Goal: Transaction & Acquisition: Purchase product/service

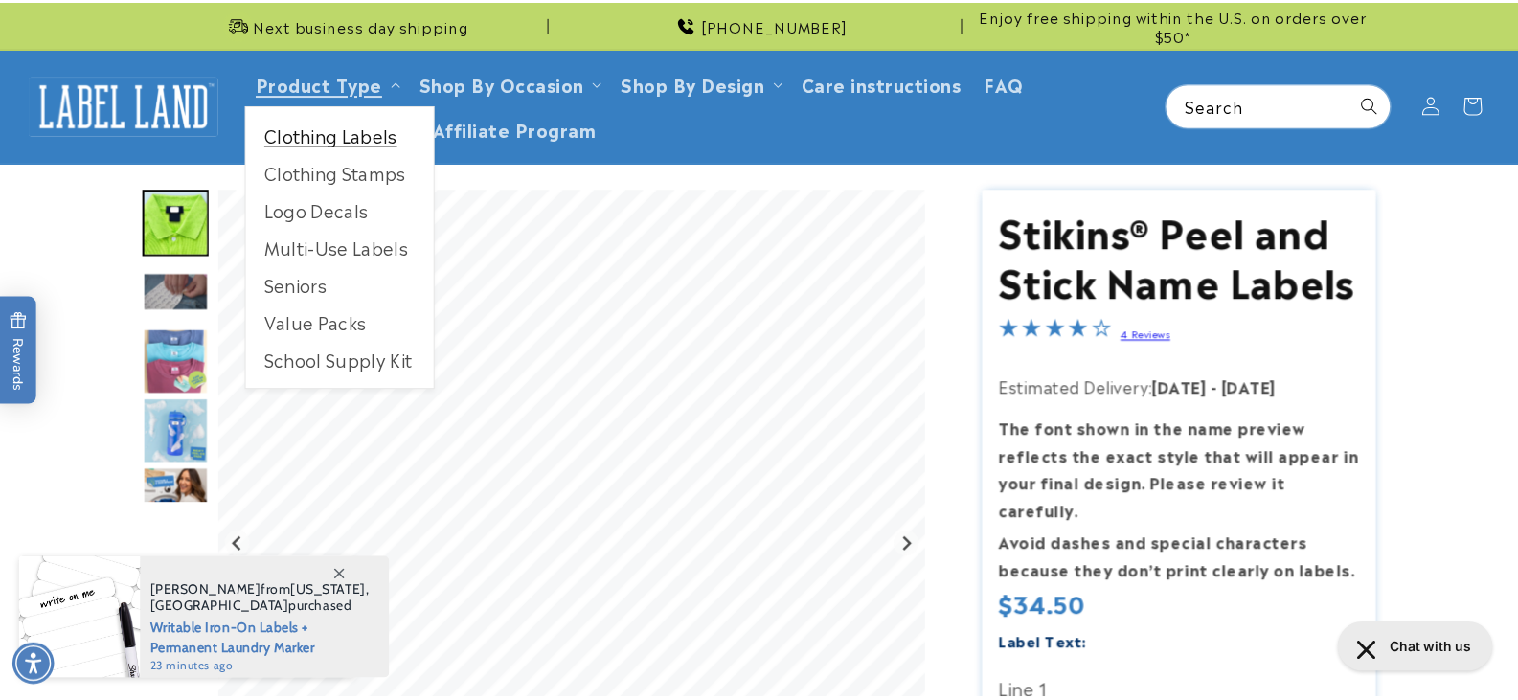
scroll to position [16, 0]
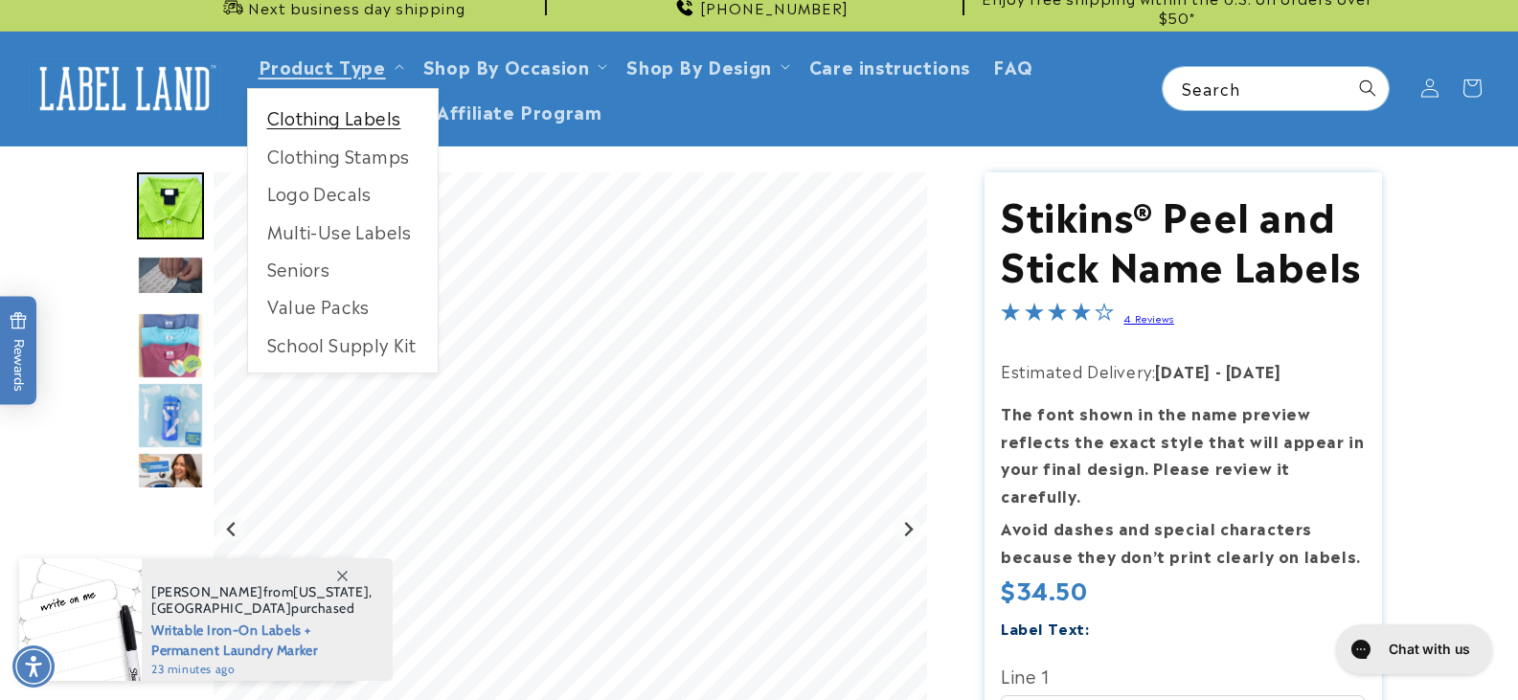
click at [329, 112] on link "Clothing Labels" at bounding box center [343, 117] width 190 height 37
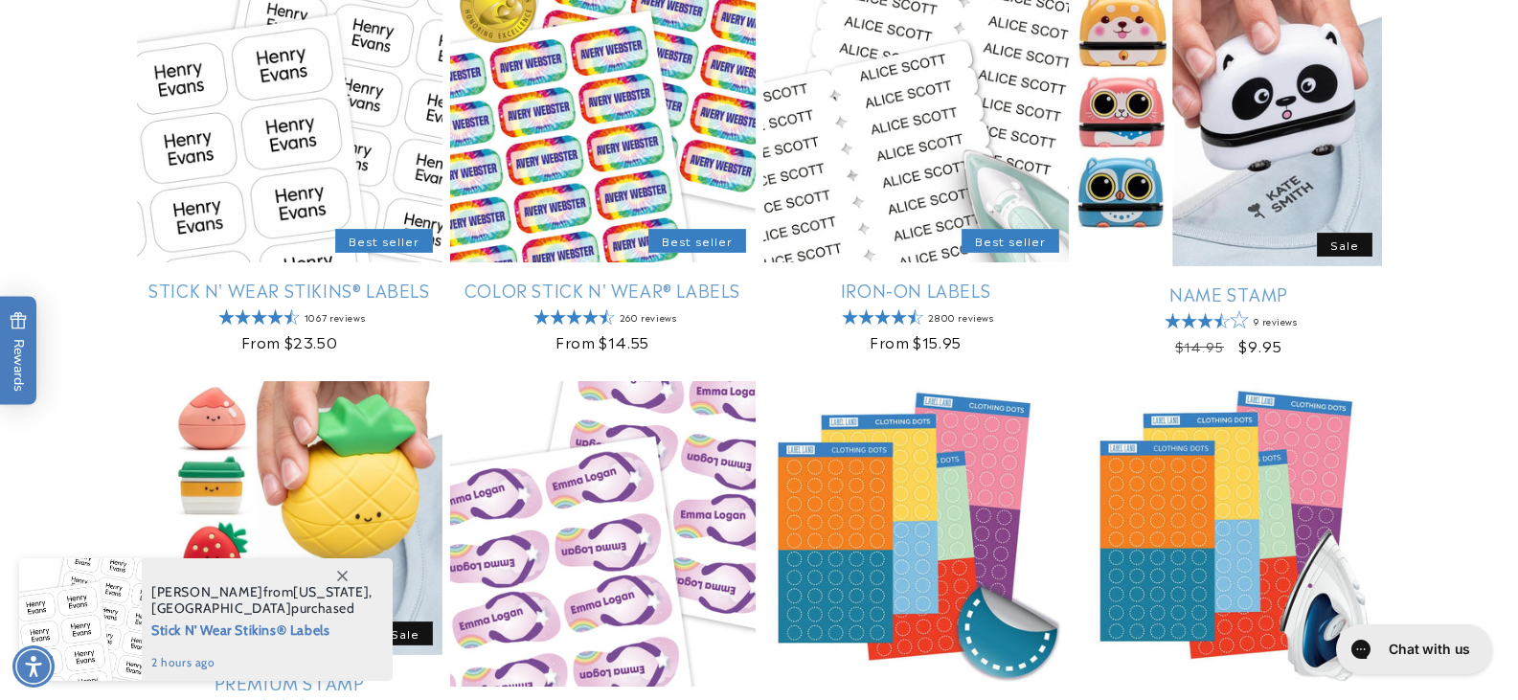
scroll to position [404, 0]
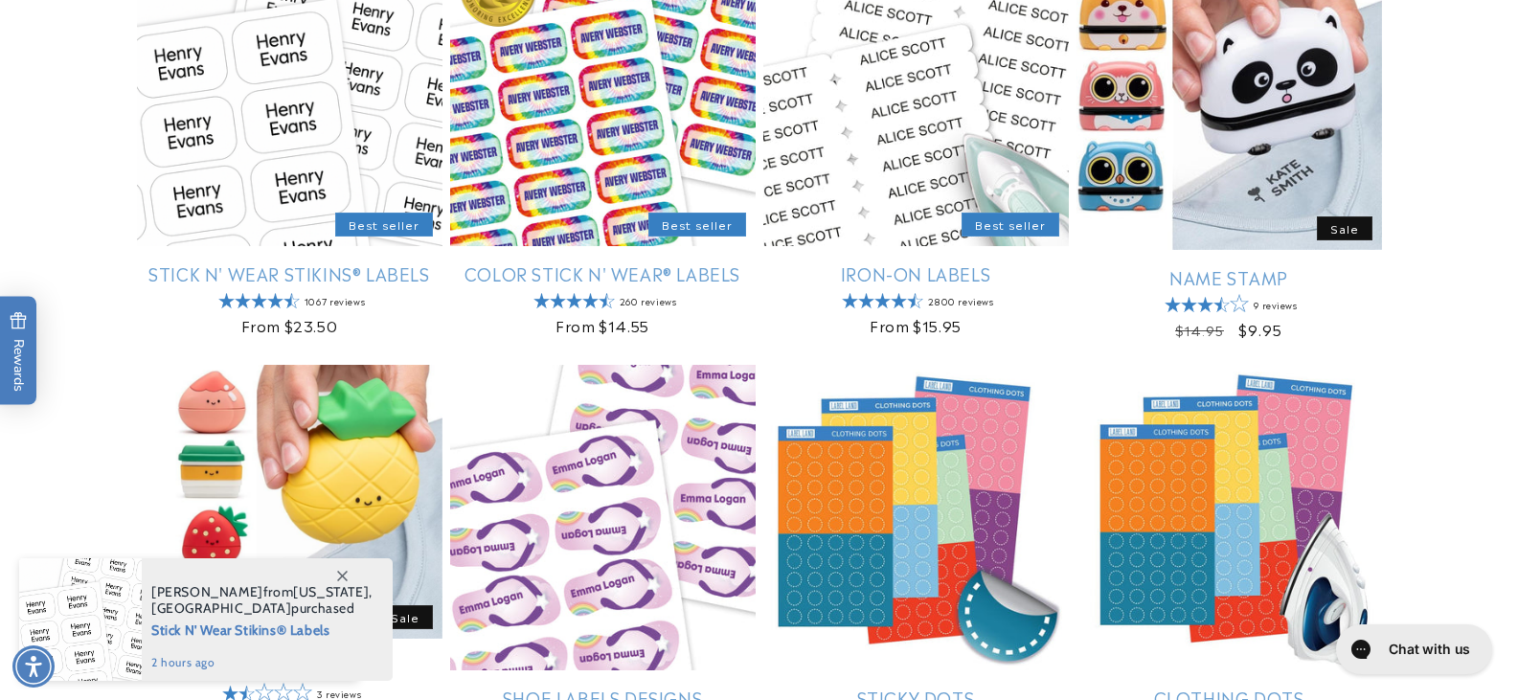
drag, startPoint x: 1527, startPoint y: 74, endPoint x: 1531, endPoint y: 170, distance: 95.9
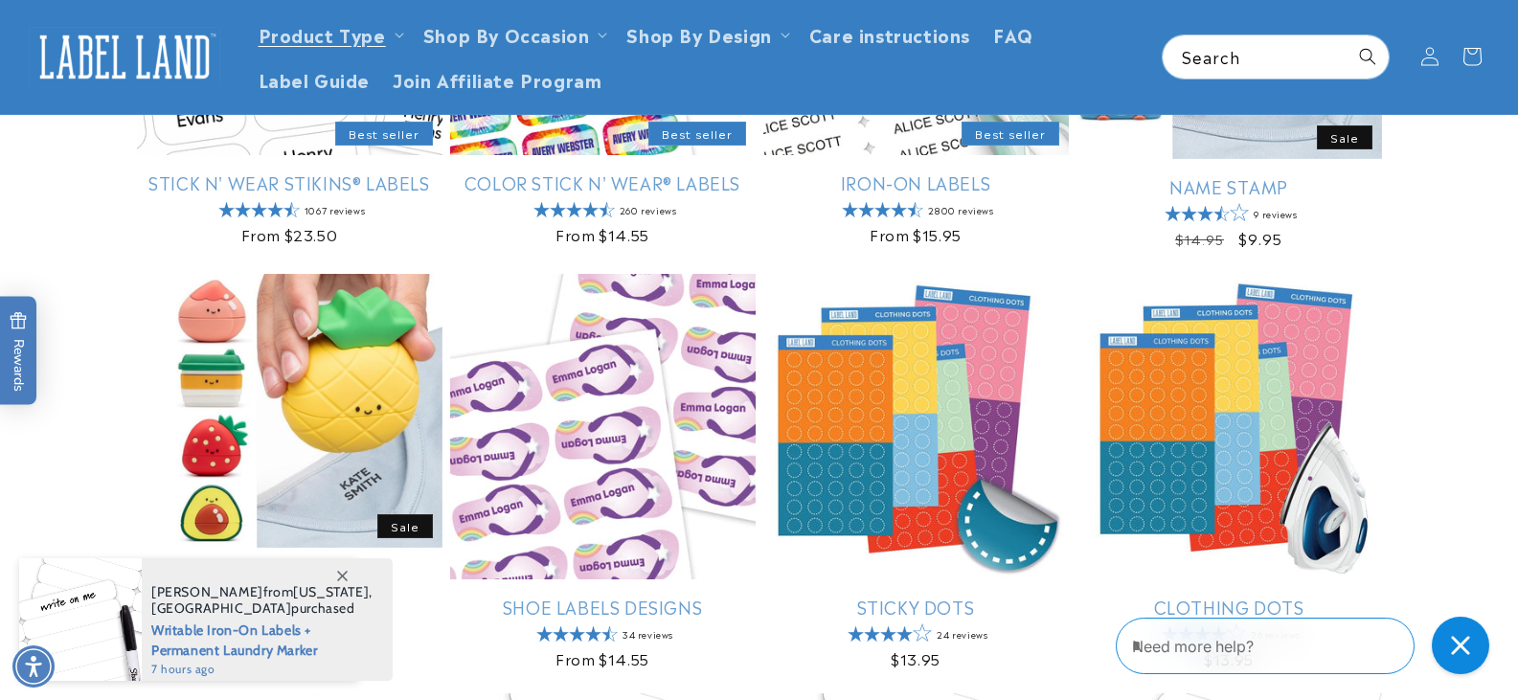
scroll to position [490, 0]
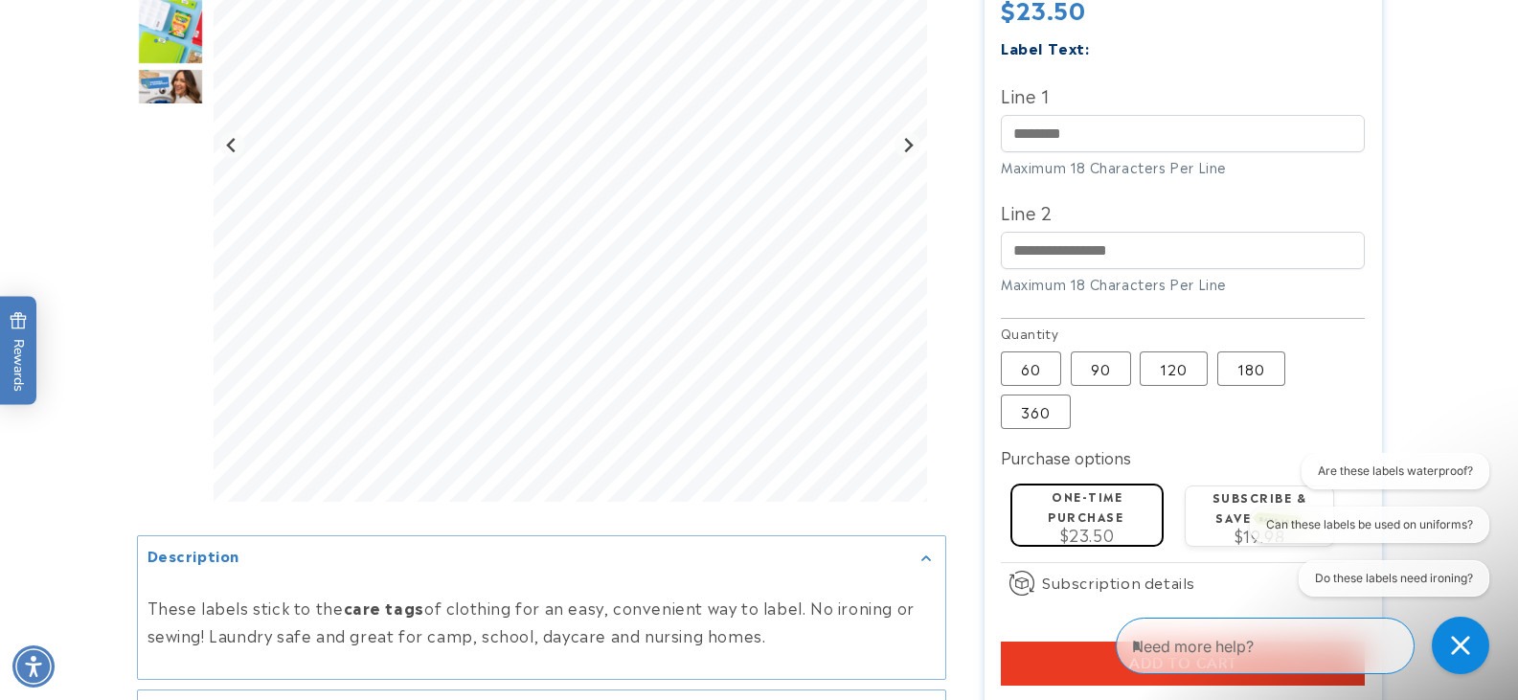
scroll to position [884, 0]
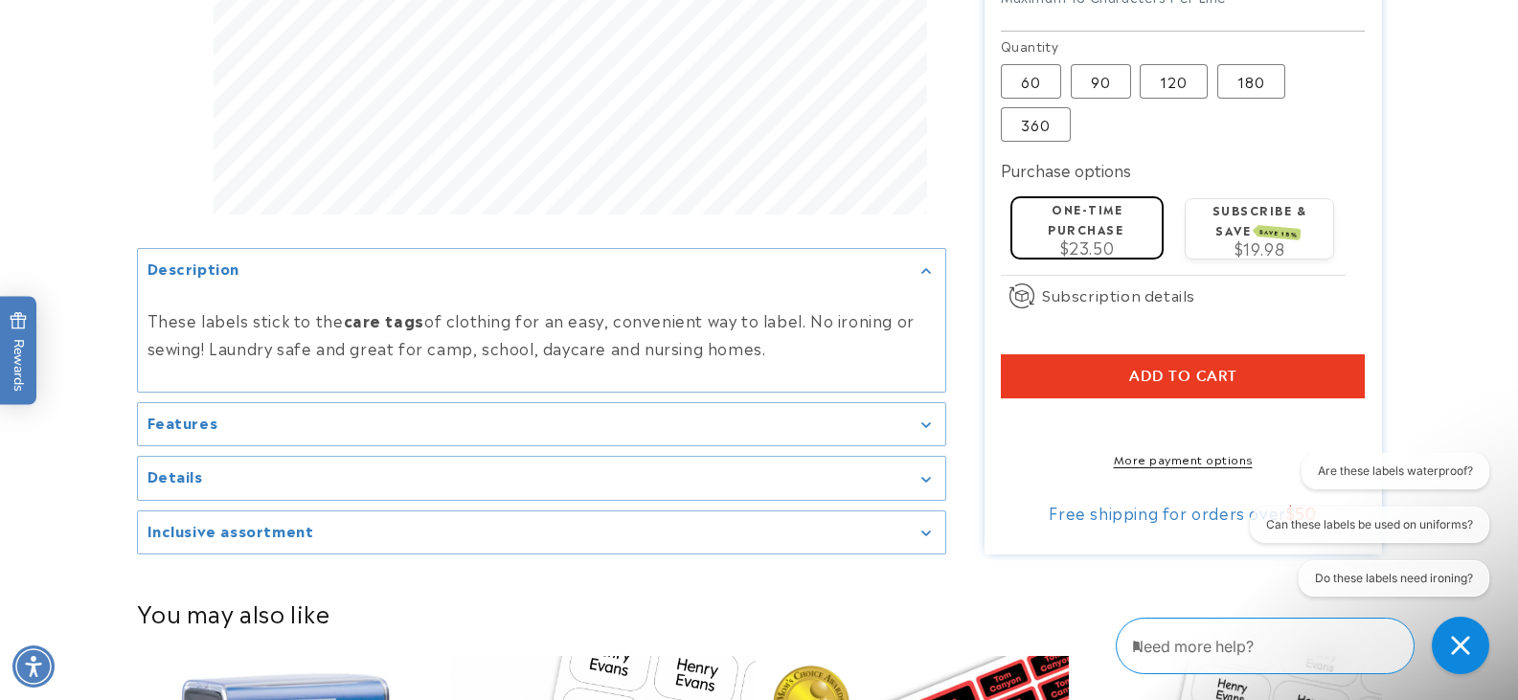
click at [714, 402] on summary "Features" at bounding box center [541, 423] width 807 height 43
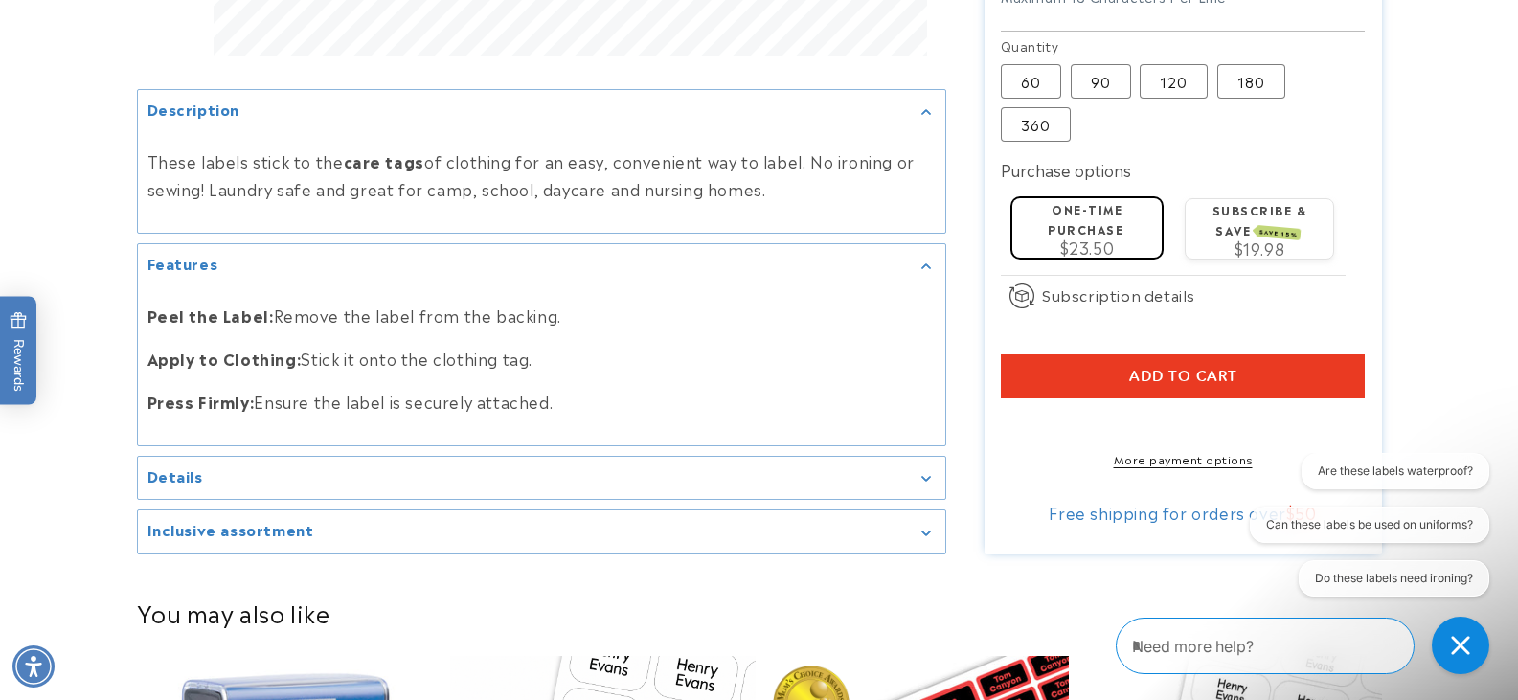
click at [454, 457] on summary "Details" at bounding box center [541, 478] width 807 height 43
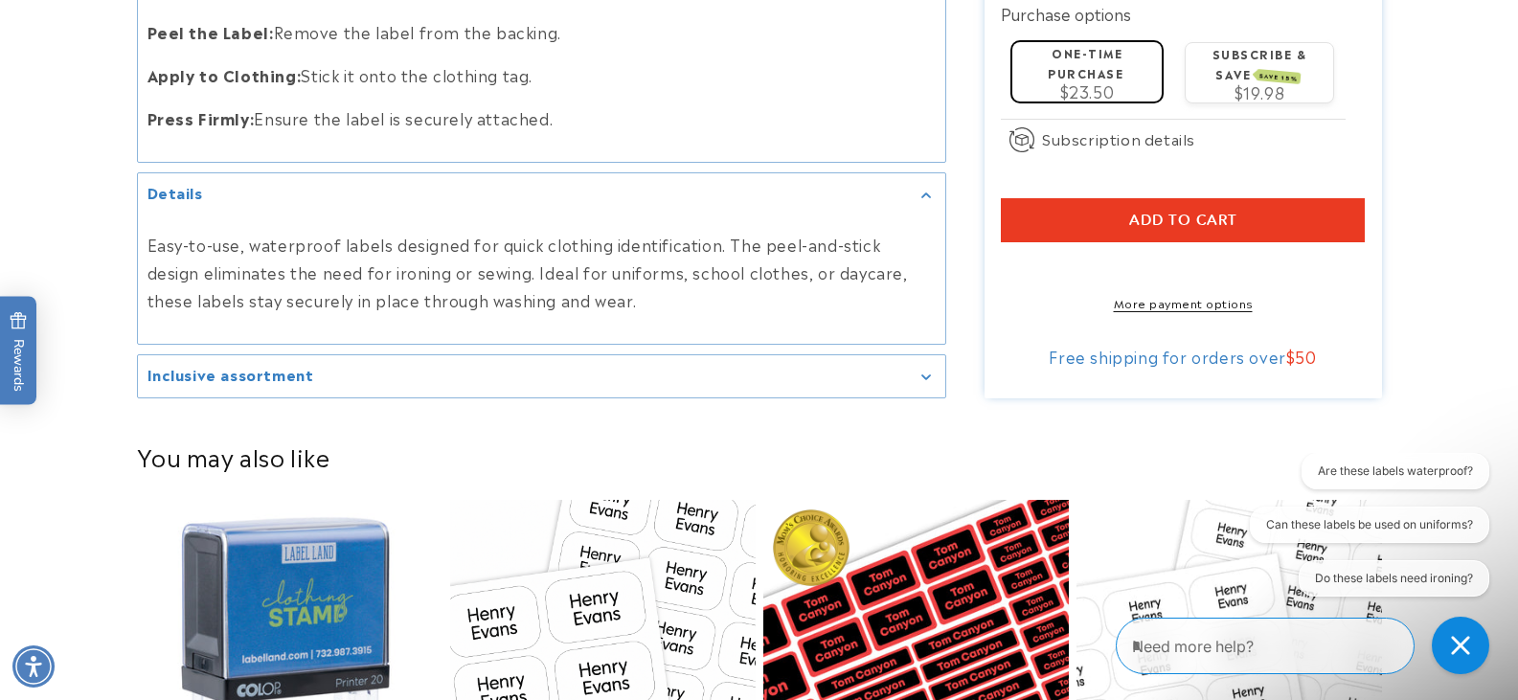
scroll to position [1151, 0]
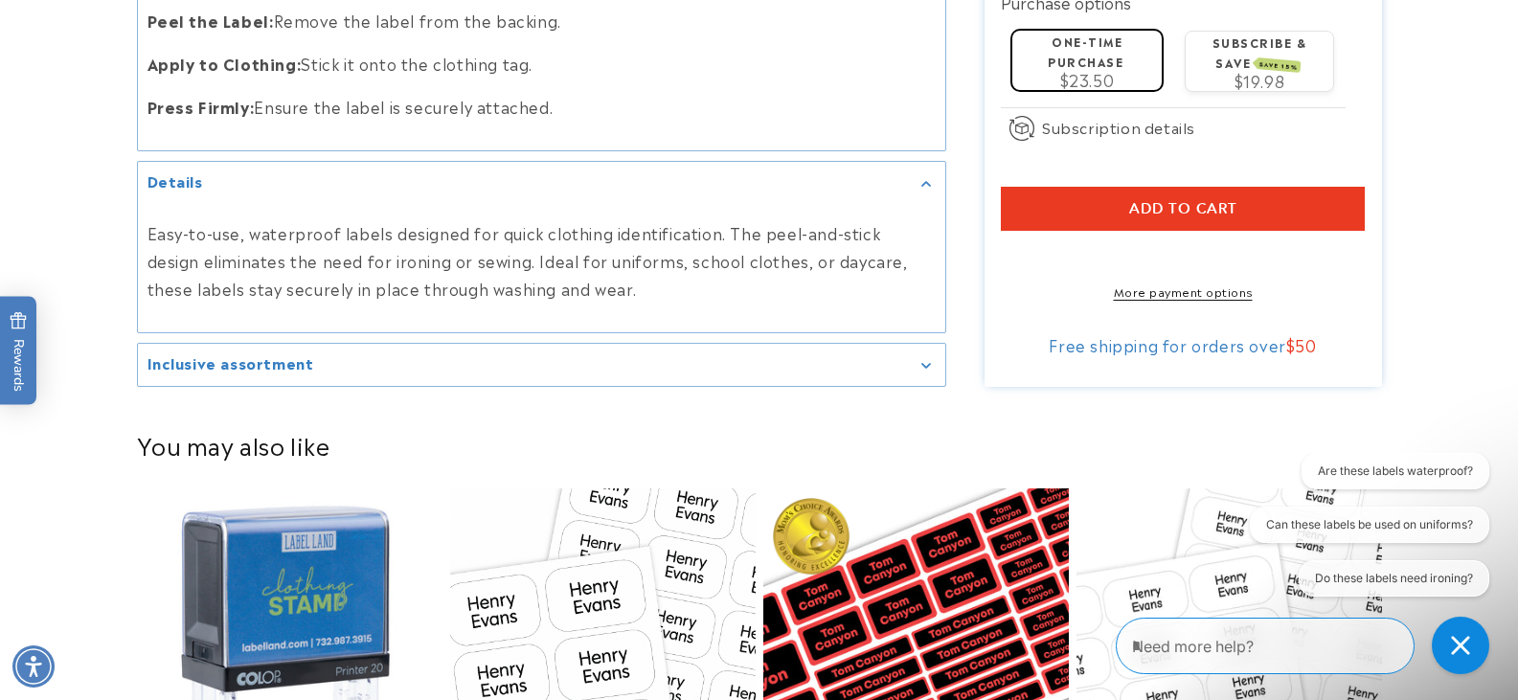
click at [580, 367] on div "Inclusive assortment" at bounding box center [541, 365] width 788 height 14
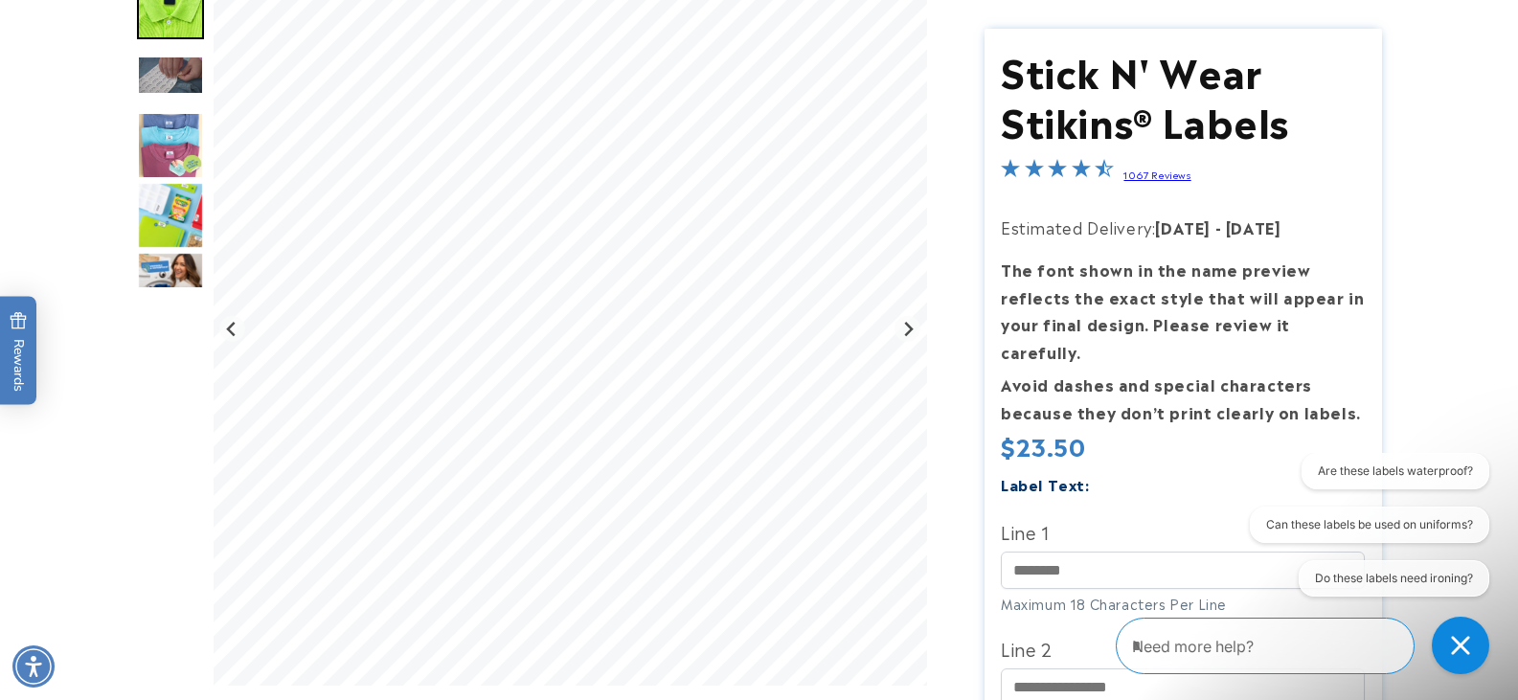
scroll to position [238, 0]
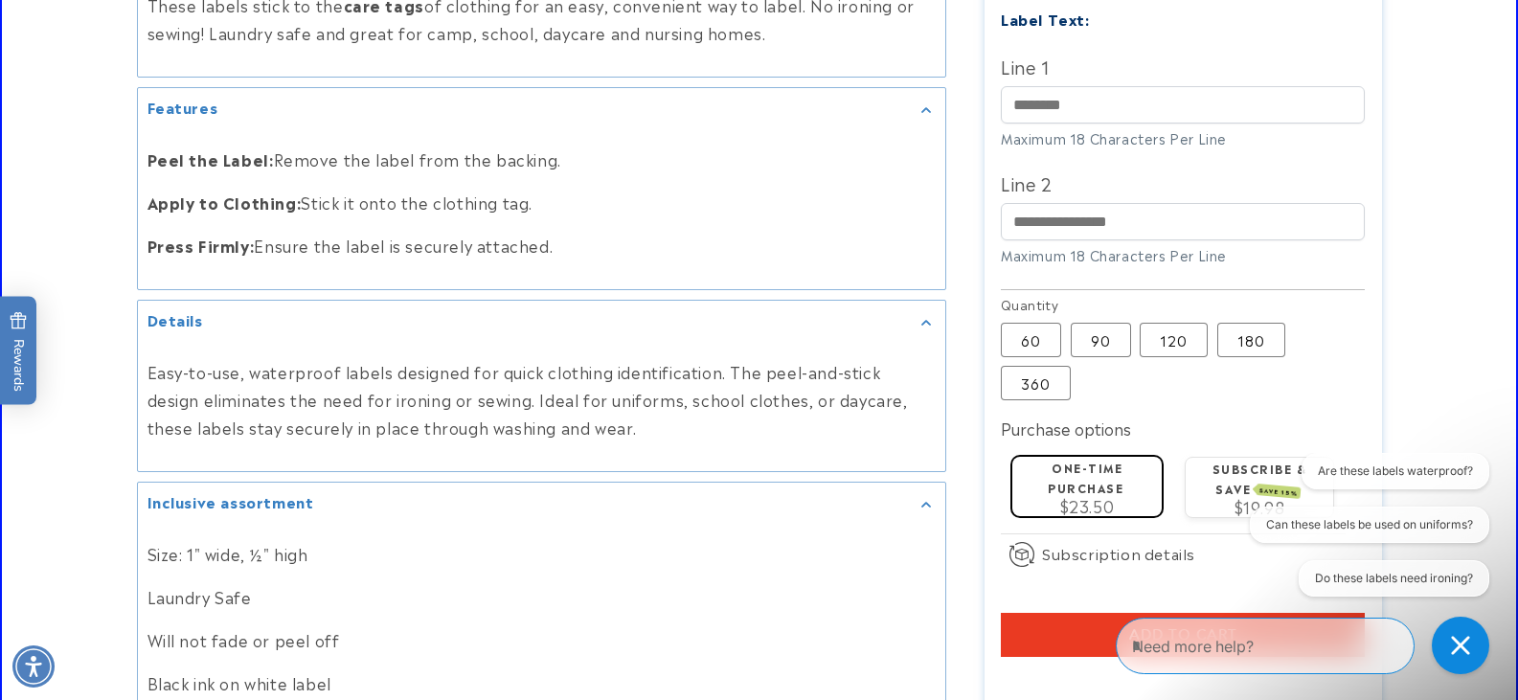
scroll to position [1000, 0]
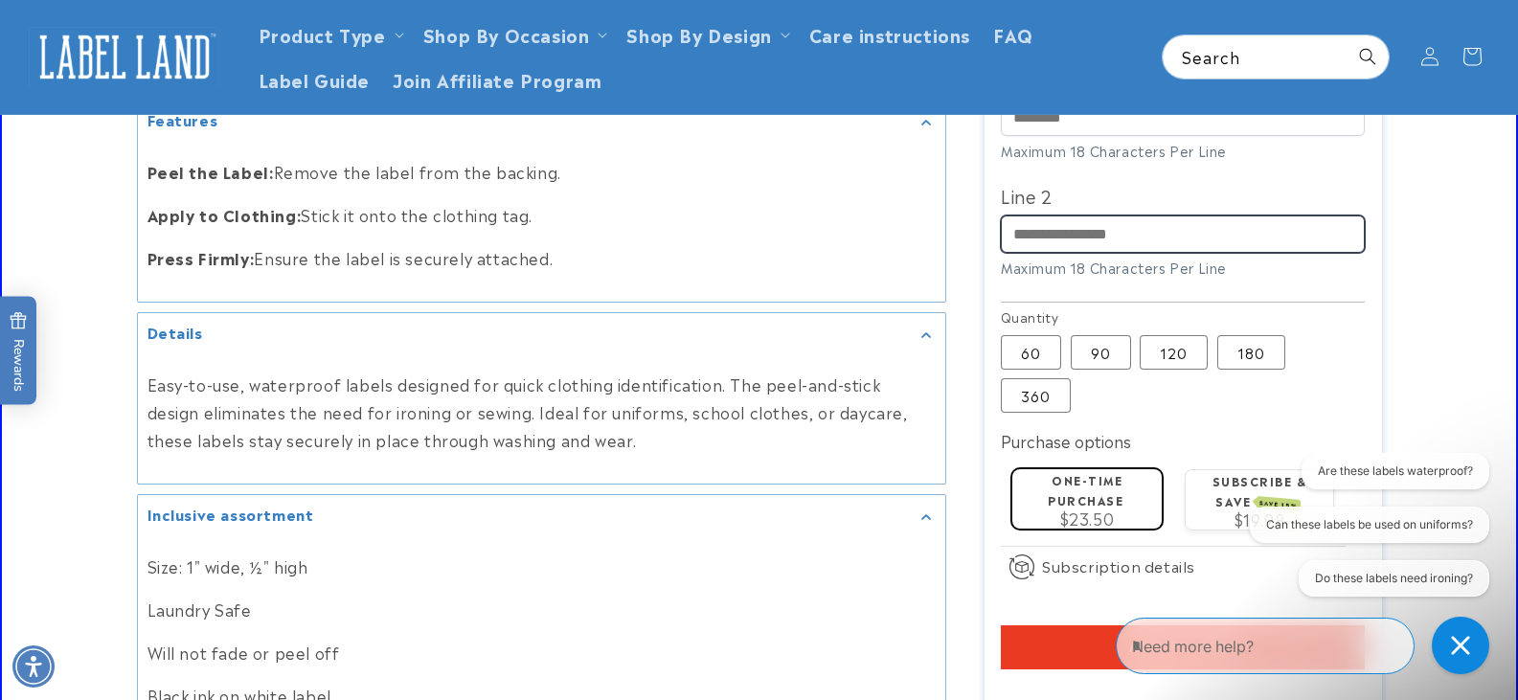
click at [1096, 231] on input "Line 2" at bounding box center [1183, 233] width 364 height 37
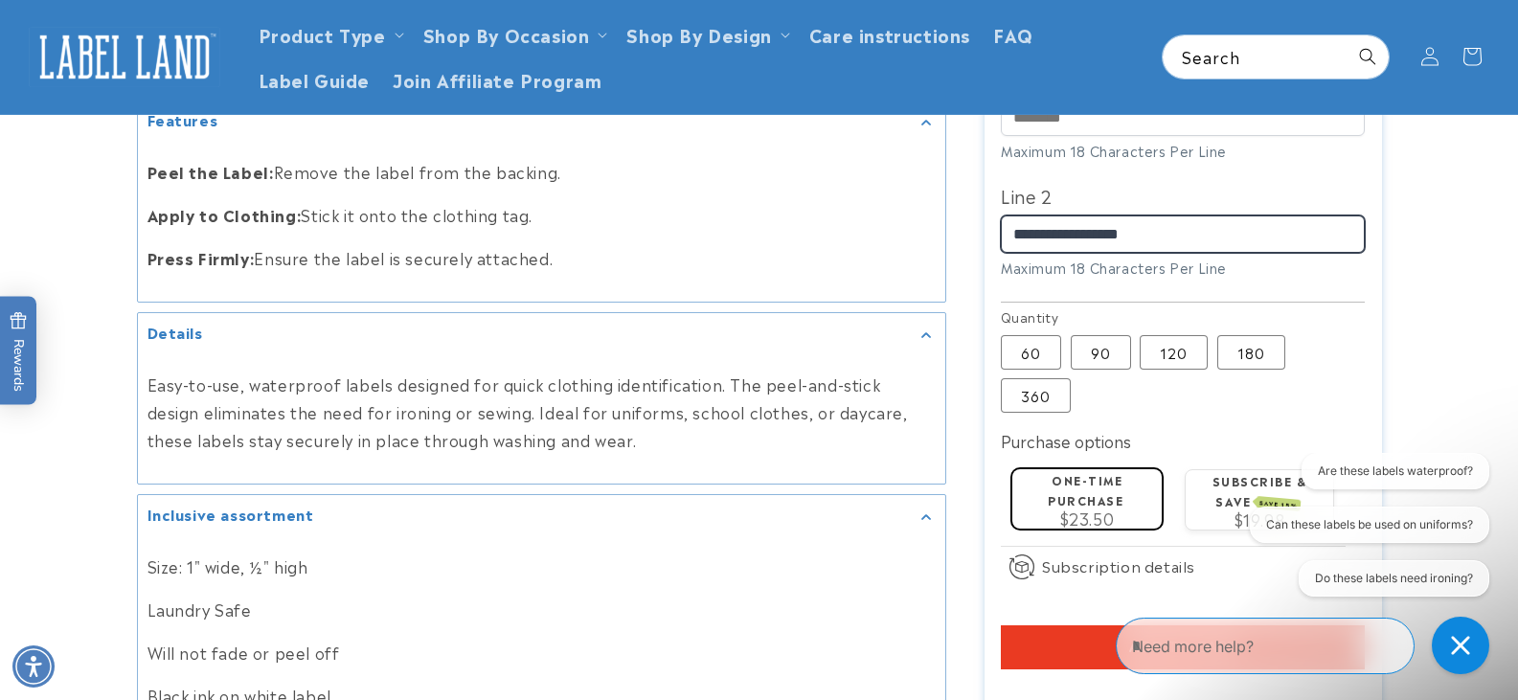
drag, startPoint x: 1054, startPoint y: 217, endPoint x: 849, endPoint y: 263, distance: 210.1
click at [873, 236] on div at bounding box center [759, 7] width 1245 height 1637
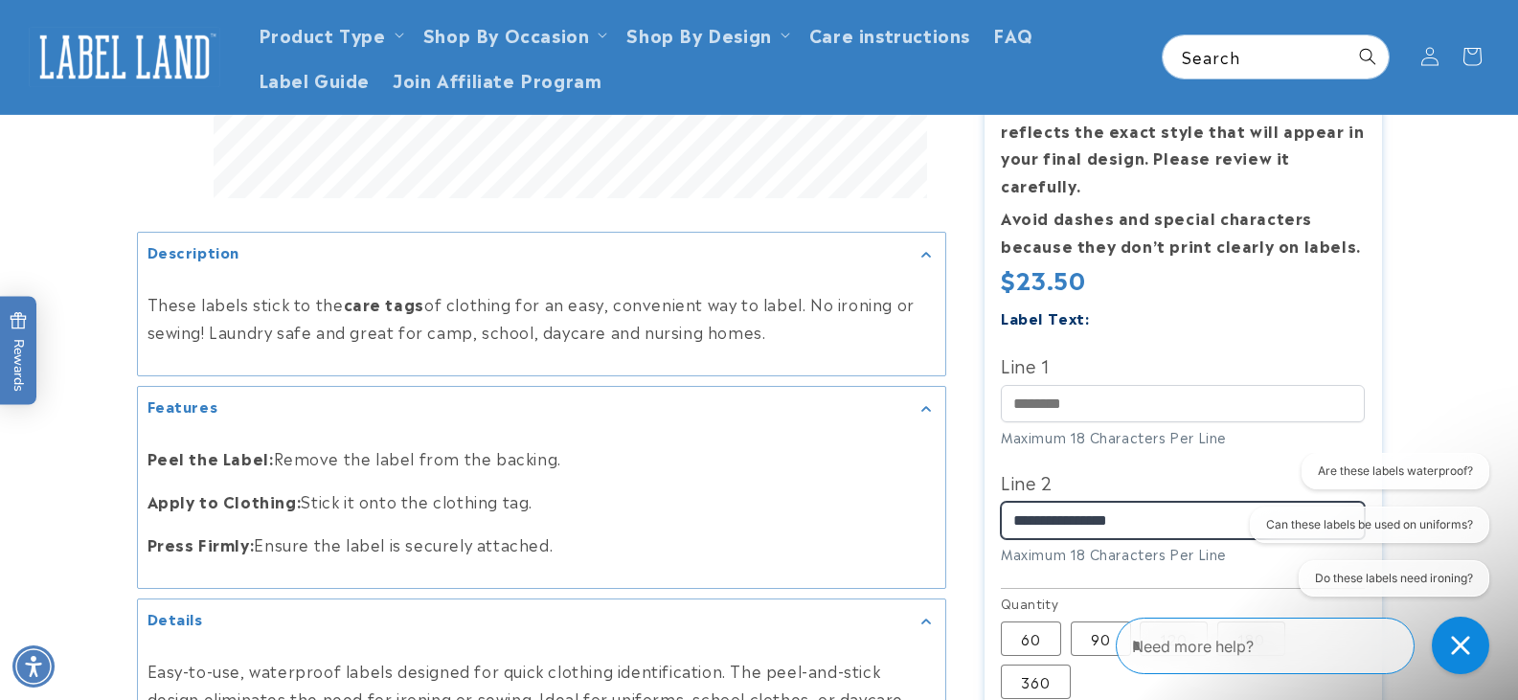
scroll to position [708, 0]
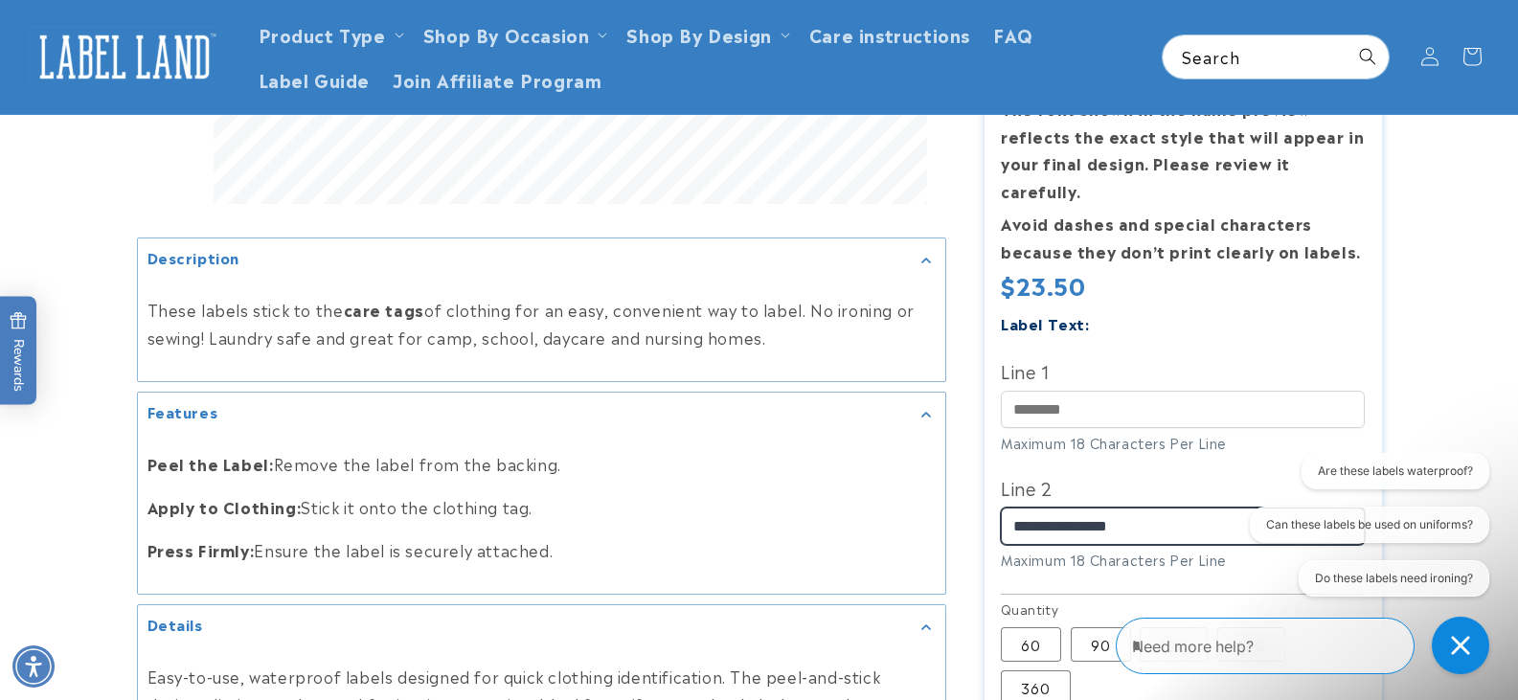
type input "**********"
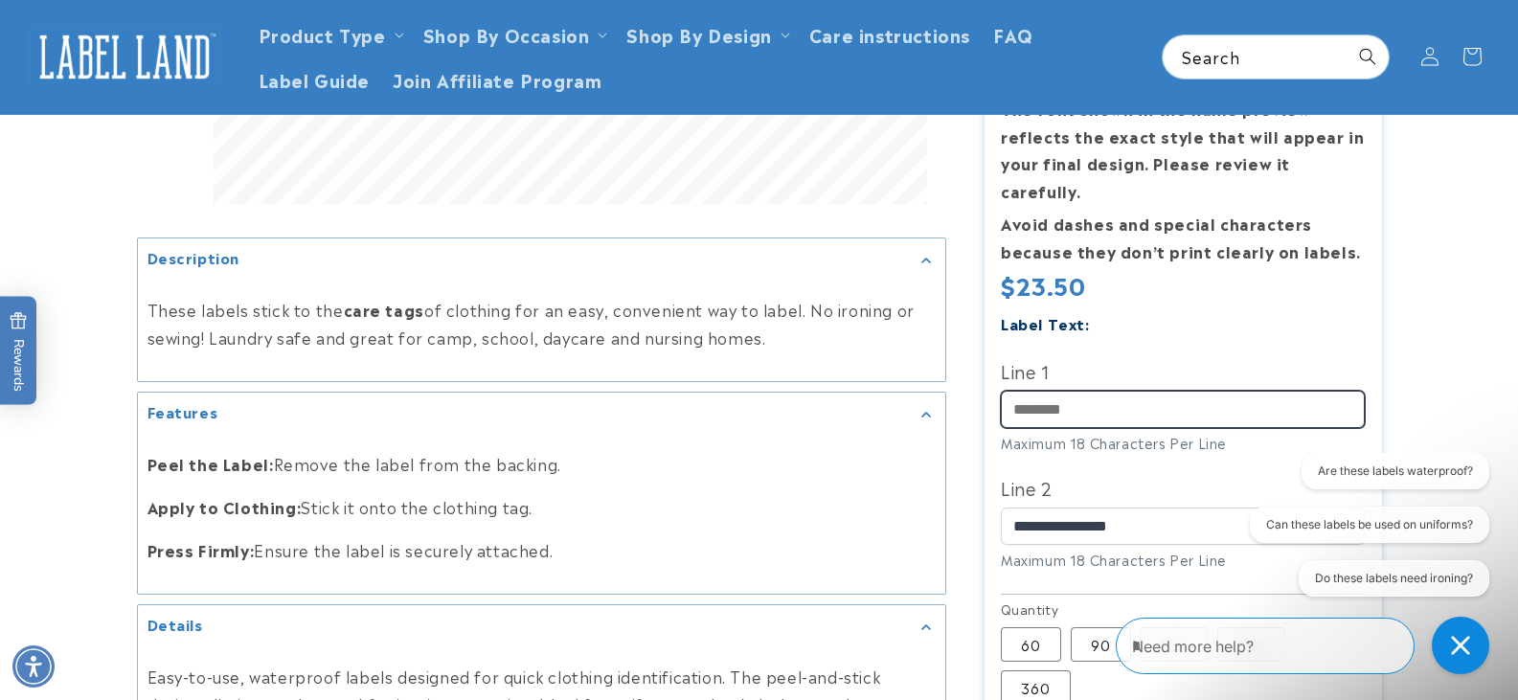
click at [1050, 391] on input "Line 1" at bounding box center [1183, 409] width 364 height 37
type input "**********"
click at [1453, 377] on product-info at bounding box center [759, 290] width 1518 height 1671
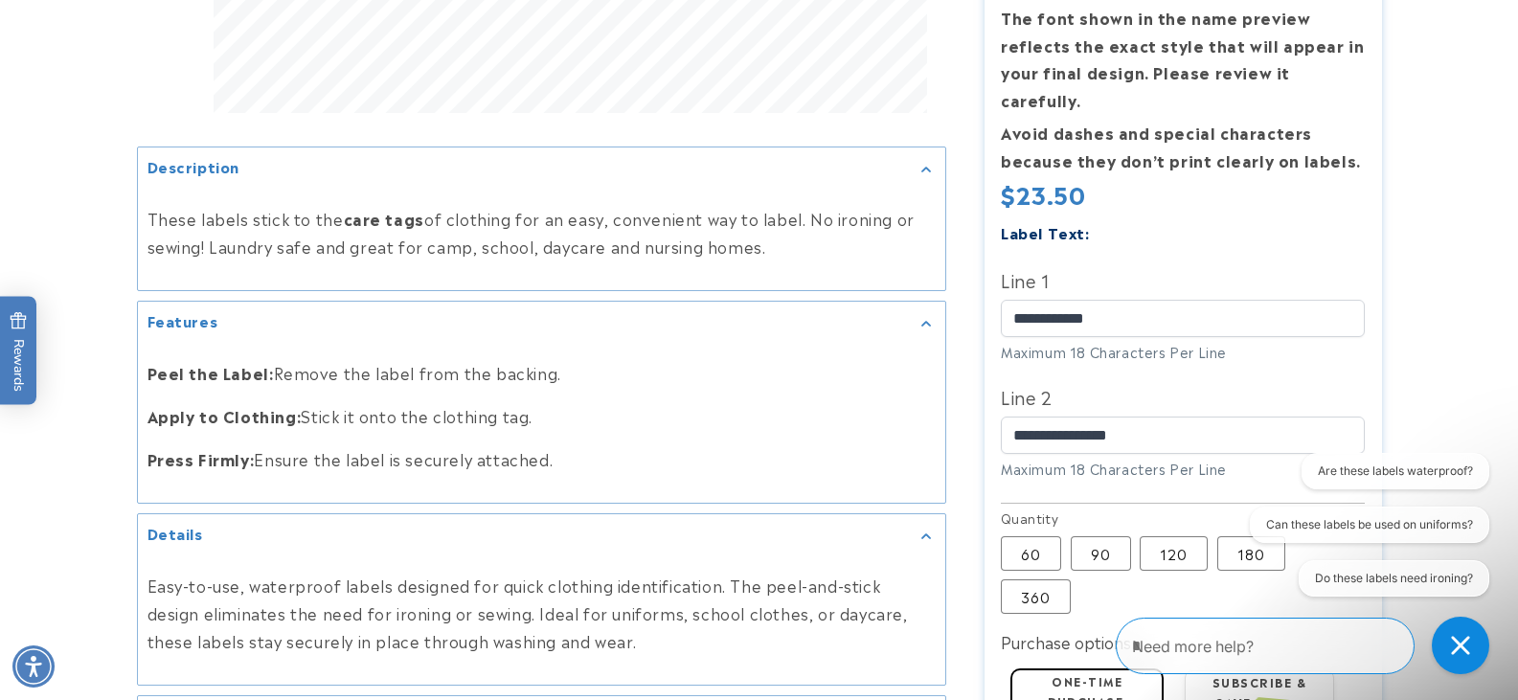
scroll to position [817, 0]
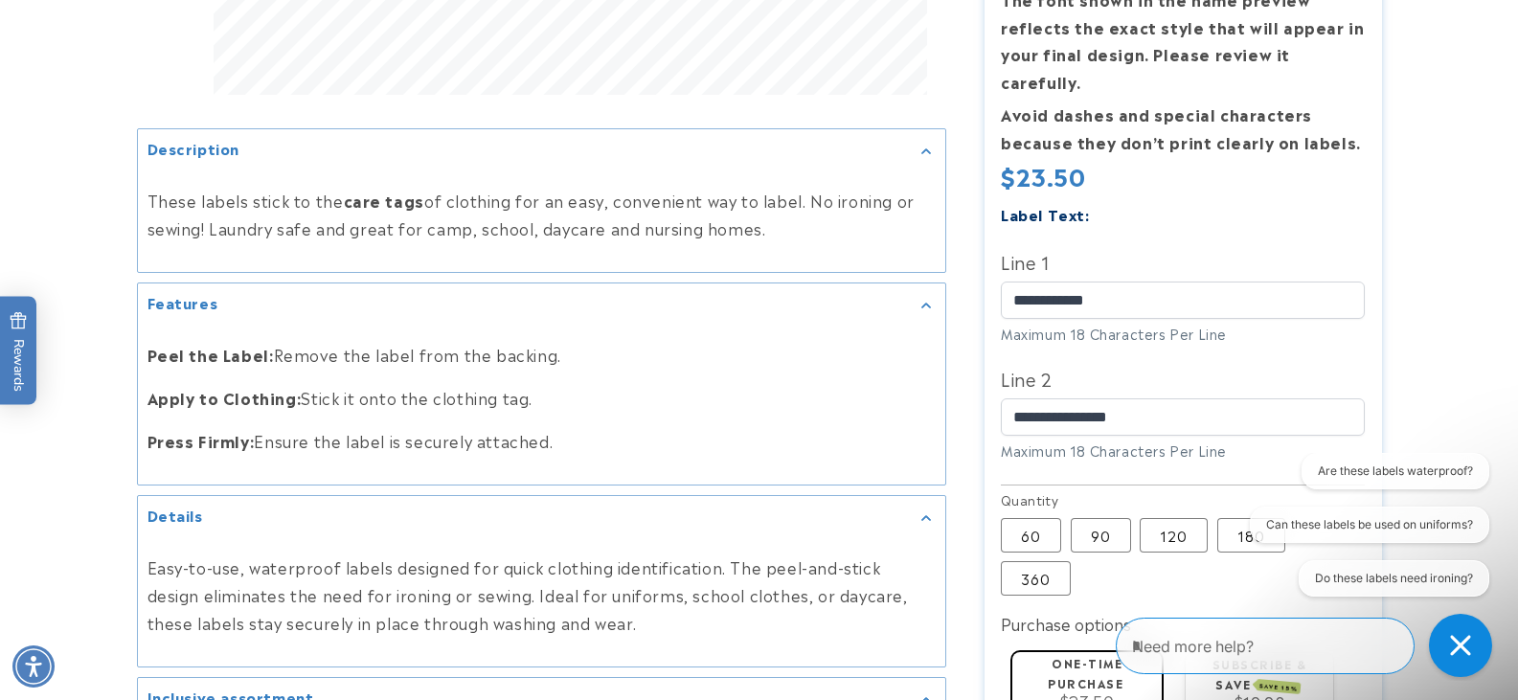
click at [1476, 635] on div "Close conversation starters" at bounding box center [1461, 645] width 42 height 42
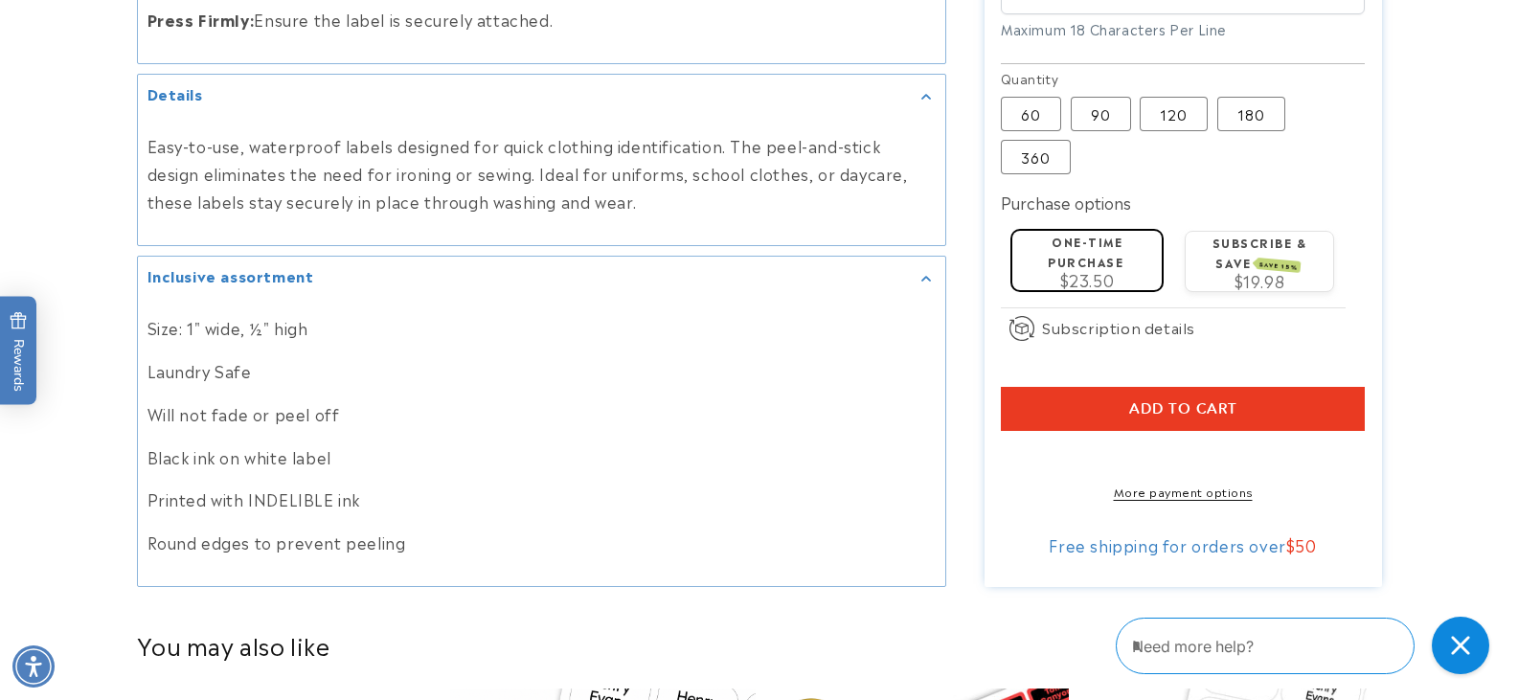
scroll to position [1244, 0]
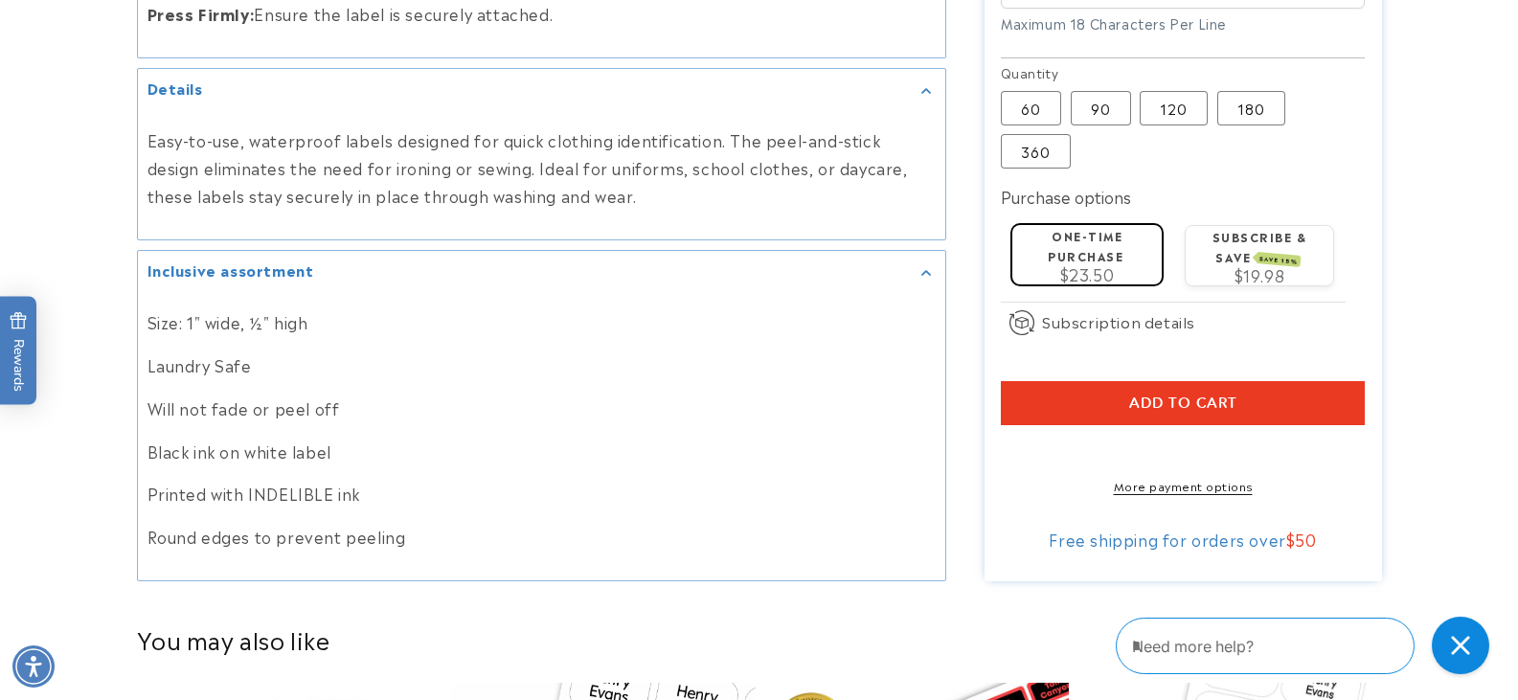
click at [1244, 381] on button "Add to cart" at bounding box center [1183, 403] width 364 height 44
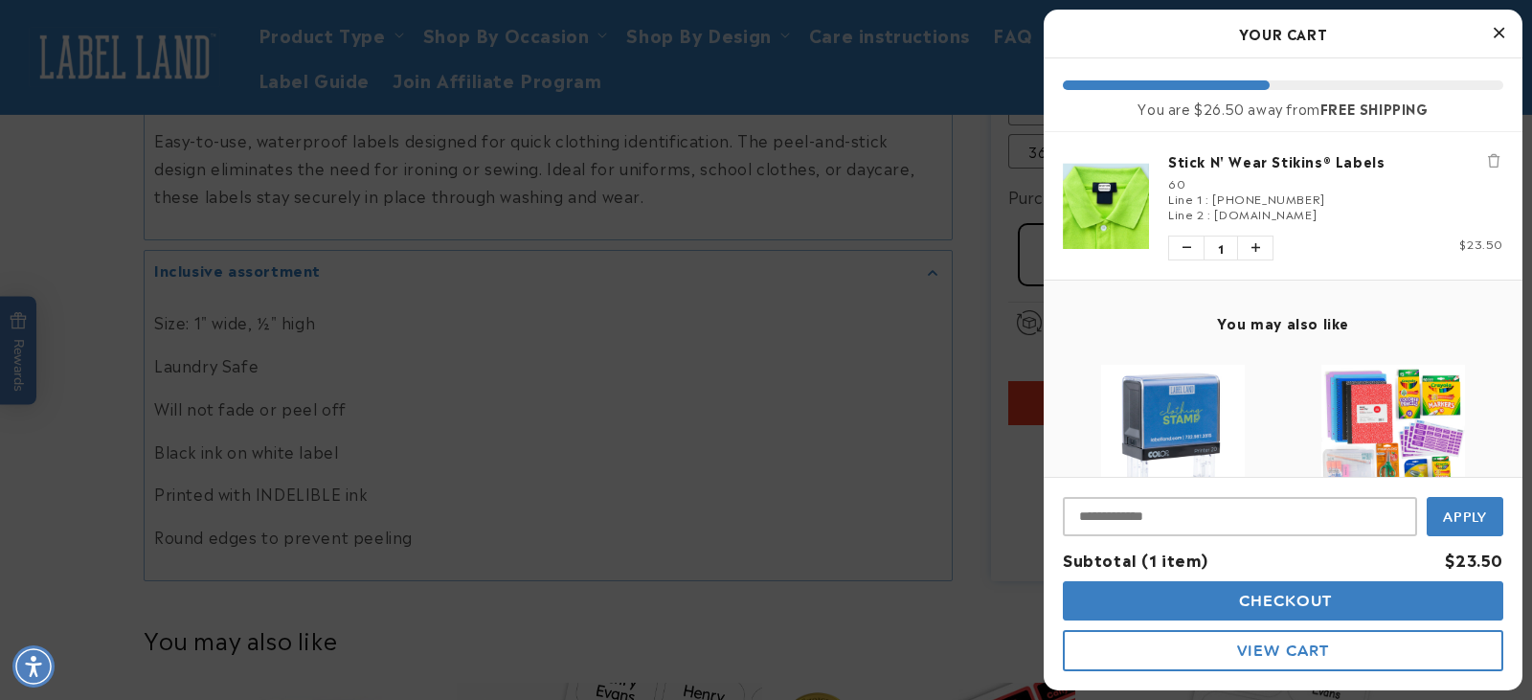
click at [1496, 29] on icon "Close Cart" at bounding box center [1499, 32] width 11 height 17
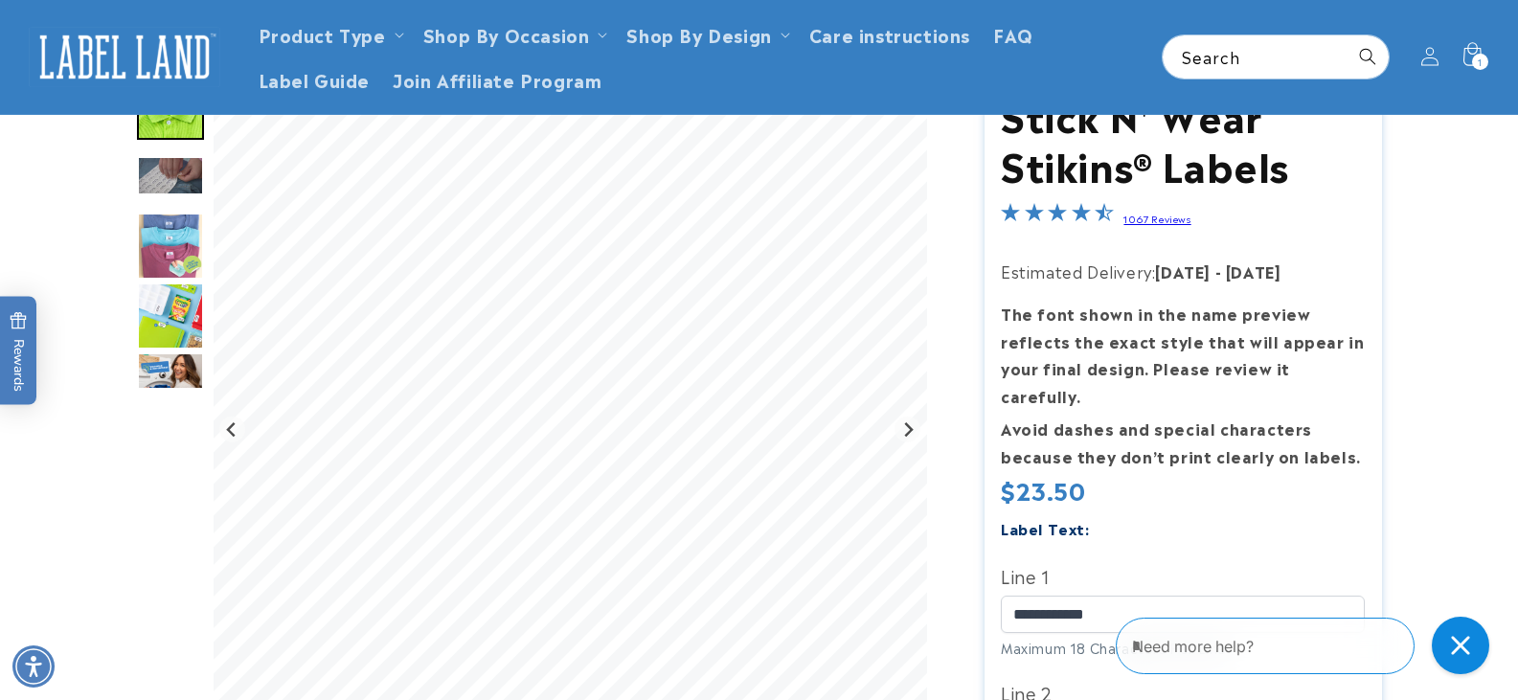
scroll to position [0, 0]
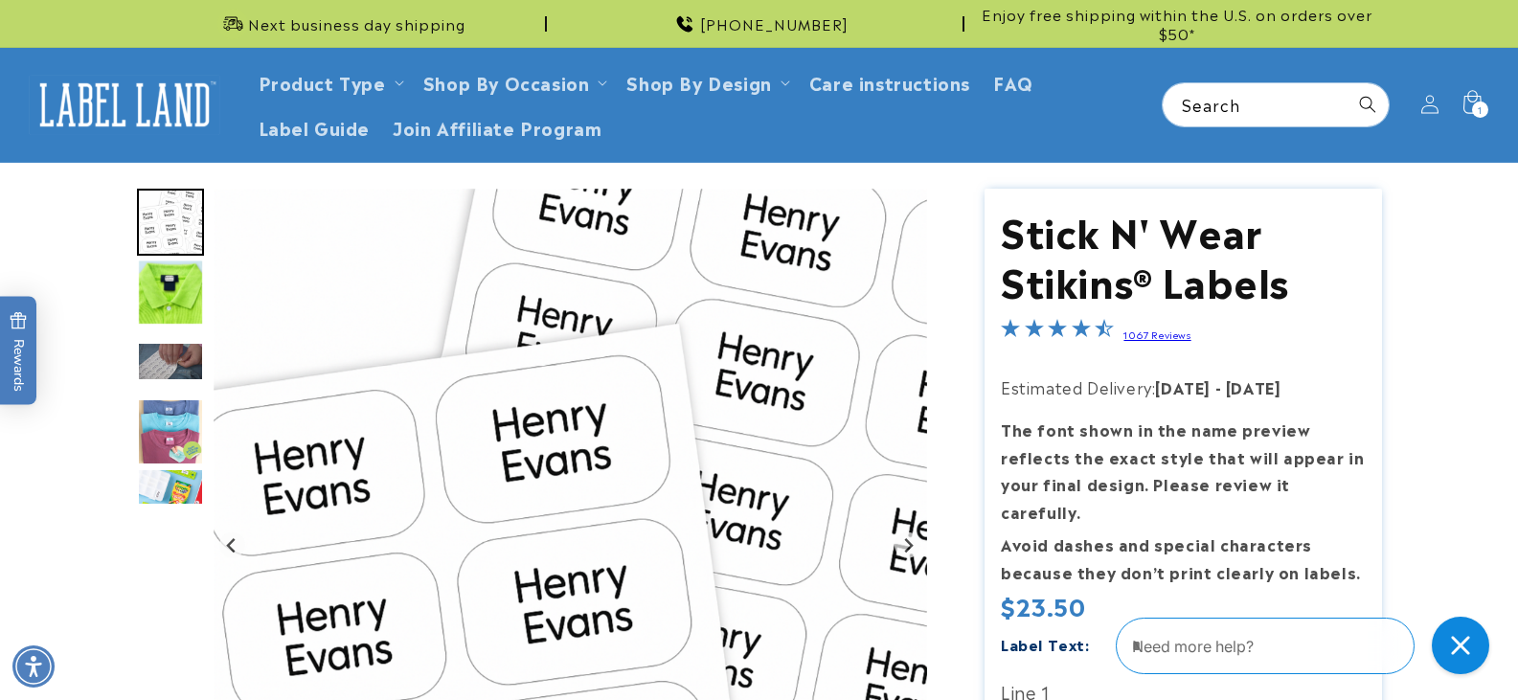
drag, startPoint x: 623, startPoint y: 273, endPoint x: 179, endPoint y: 297, distance: 444.1
click at [179, 297] on img "Go to slide 2" at bounding box center [170, 292] width 67 height 67
